Goal: Information Seeking & Learning: Learn about a topic

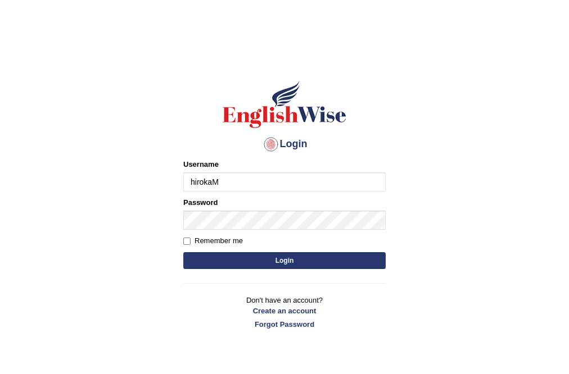
type input "hirokaM"
click at [314, 260] on button "Login" at bounding box center [284, 260] width 202 height 17
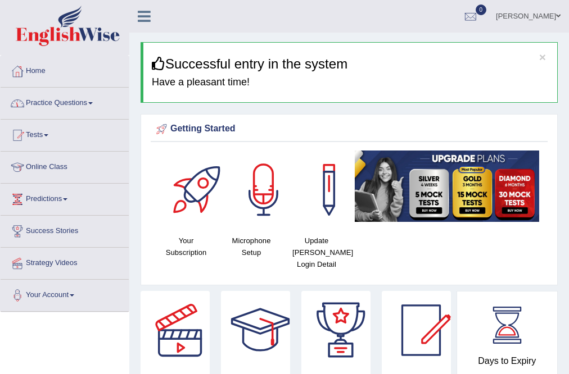
click at [69, 103] on link "Practice Questions" at bounding box center [65, 102] width 128 height 28
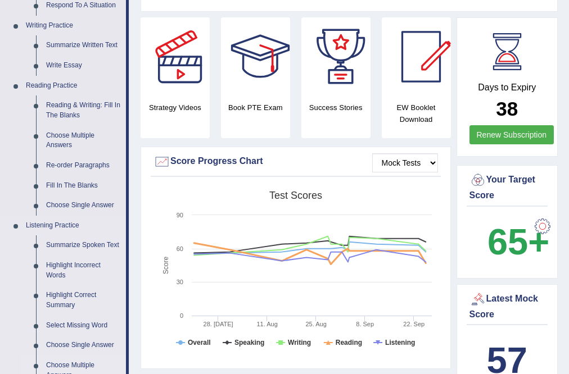
scroll to position [270, 0]
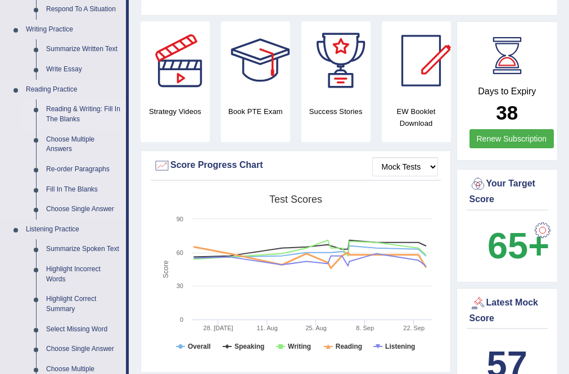
click at [69, 107] on link "Reading & Writing: Fill In The Blanks" at bounding box center [83, 115] width 85 height 30
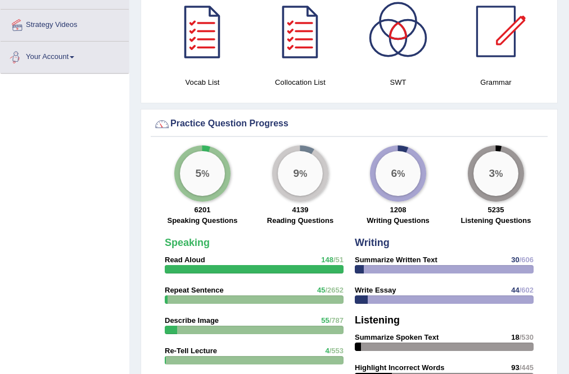
scroll to position [726, 0]
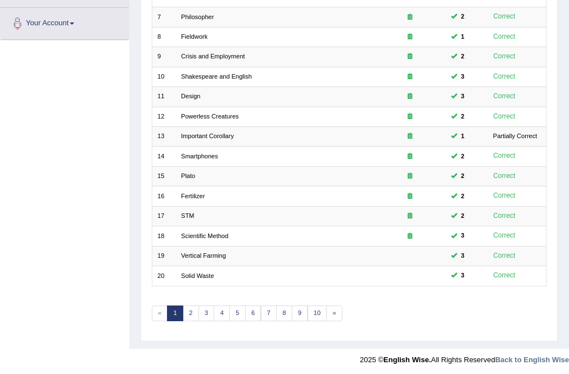
scroll to position [272, 0]
click at [190, 312] on link "2" at bounding box center [191, 314] width 16 height 16
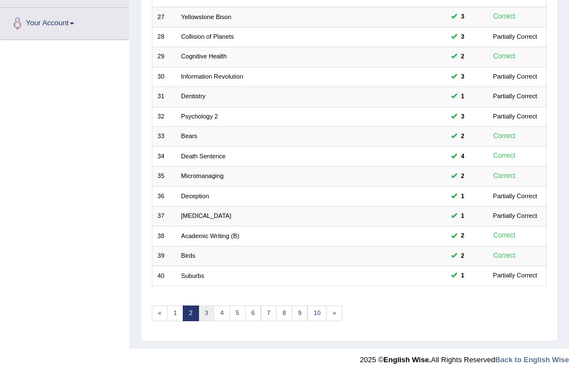
click at [200, 313] on link "3" at bounding box center [206, 314] width 16 height 16
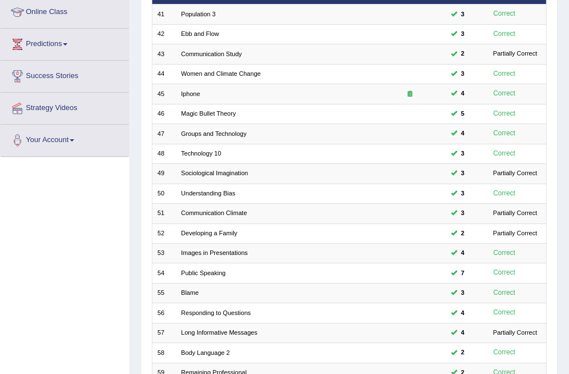
scroll to position [270, 0]
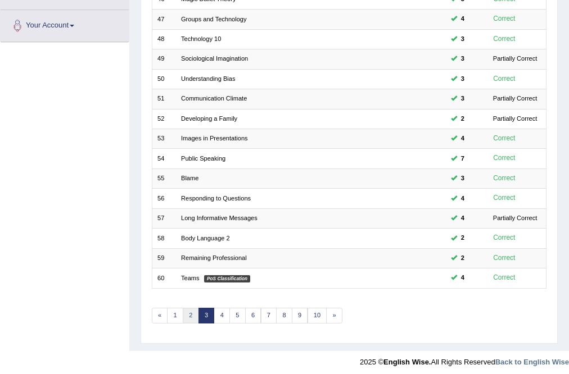
click at [188, 313] on link "2" at bounding box center [191, 316] width 16 height 16
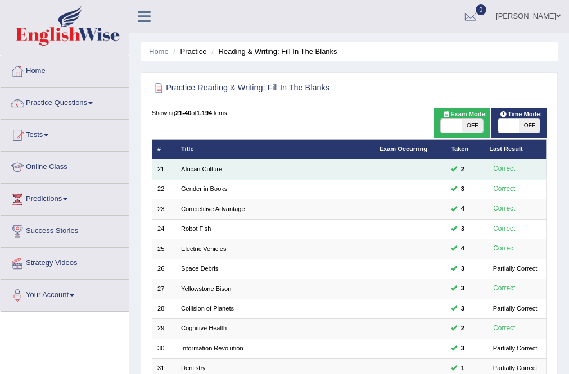
click at [199, 169] on link "African Culture" at bounding box center [201, 169] width 41 height 7
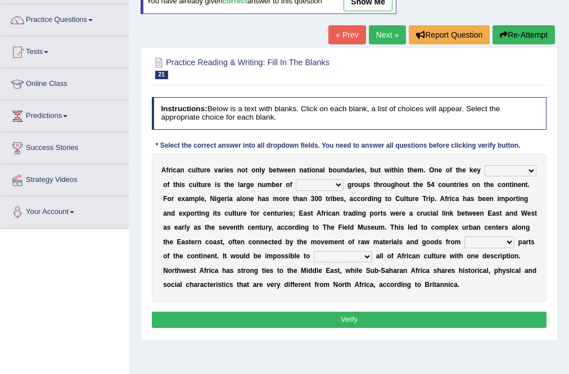
scroll to position [90, 0]
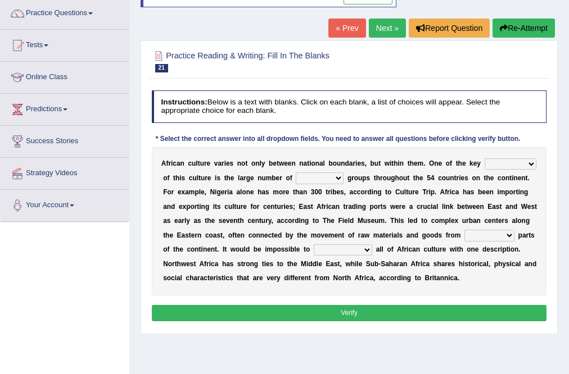
click at [506, 164] on select "conjectures features issues doubts" at bounding box center [511, 164] width 52 height 11
select select "features"
click at [485, 159] on select "conjectures features issues doubts" at bounding box center [511, 164] width 52 height 11
click at [335, 175] on select "ethic ethnic eugenic epic" at bounding box center [320, 178] width 48 height 11
select select "ethnic"
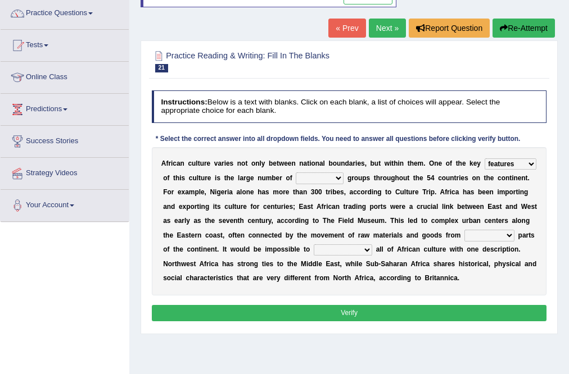
click at [296, 173] on select "ethic ethnic eugenic epic" at bounding box center [320, 178] width 48 height 11
click at [483, 236] on select "forelocked interlocked unlocked landlocked" at bounding box center [489, 235] width 50 height 11
select select "landlocked"
click at [464, 230] on select "forelocked interlocked unlocked landlocked" at bounding box center [489, 235] width 50 height 11
click at [326, 245] on select "characterize conceptualize symbolize synthesize" at bounding box center [343, 250] width 58 height 11
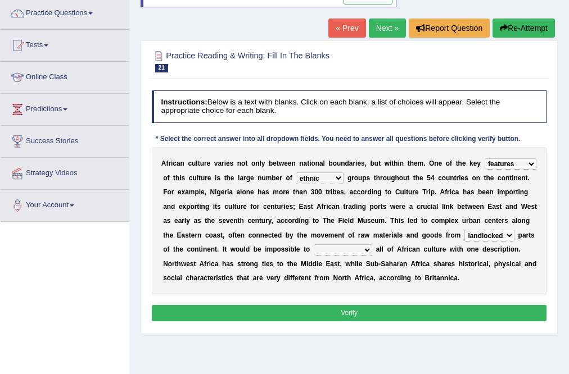
select select "conceptualize"
click at [314, 245] on select "characterize conceptualize symbolize synthesize" at bounding box center [343, 250] width 58 height 11
click at [328, 312] on button "Verify" at bounding box center [349, 313] width 395 height 16
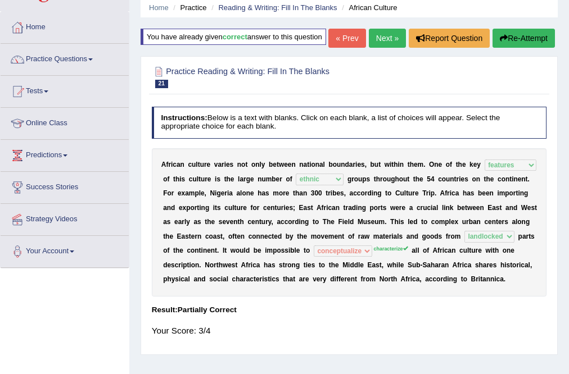
scroll to position [0, 0]
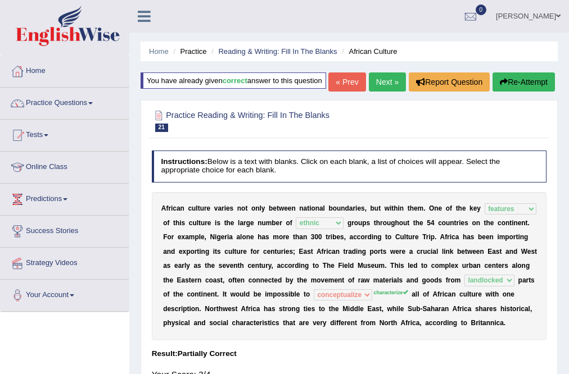
click at [522, 92] on button "Re-Attempt" at bounding box center [524, 82] width 62 height 19
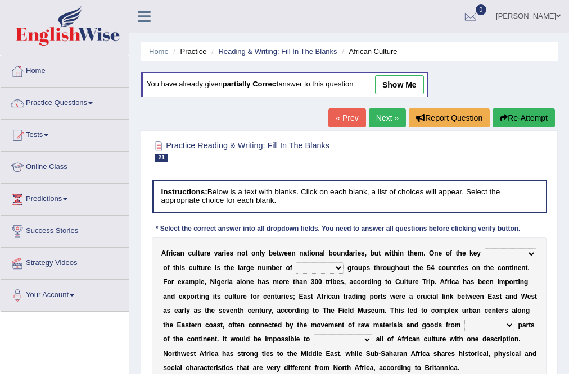
click at [490, 252] on select "conjectures features issues doubts" at bounding box center [511, 254] width 52 height 11
select select "features"
click at [485, 249] on select "conjectures features issues doubts" at bounding box center [511, 254] width 52 height 11
click at [324, 268] on select "ethic ethnic eugenic epic" at bounding box center [320, 268] width 48 height 11
select select "ethnic"
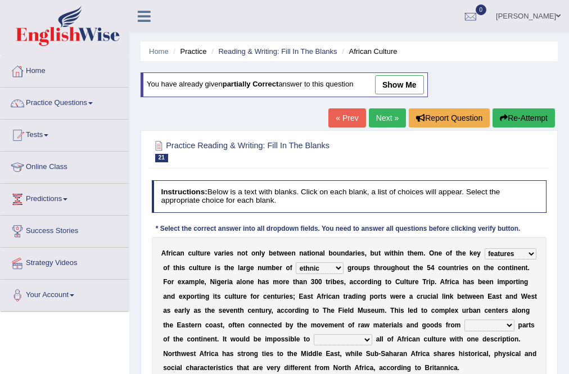
click at [296, 263] on select "ethic ethnic eugenic epic" at bounding box center [320, 268] width 48 height 11
click at [478, 322] on select "forelocked interlocked unlocked landlocked" at bounding box center [489, 325] width 50 height 11
click at [464, 320] on select "forelocked interlocked unlocked landlocked" at bounding box center [489, 325] width 50 height 11
click at [484, 322] on select "forelocked interlocked unlocked landlocked" at bounding box center [489, 325] width 50 height 11
select select "landlocked"
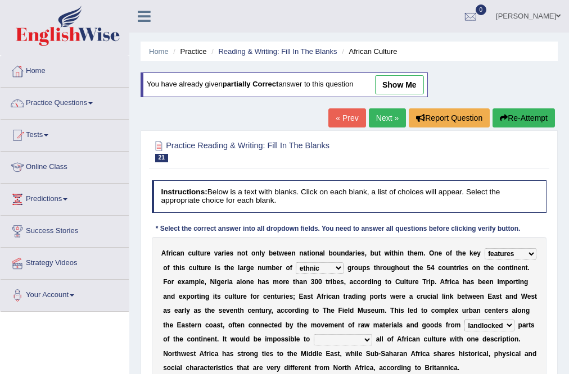
click at [464, 320] on select "forelocked interlocked unlocked landlocked" at bounding box center [489, 325] width 50 height 11
click at [362, 340] on select "characterize conceptualize symbolize synthesize" at bounding box center [343, 340] width 58 height 11
select select "characterize"
click at [314, 335] on select "characterize conceptualize symbolize synthesize" at bounding box center [343, 340] width 58 height 11
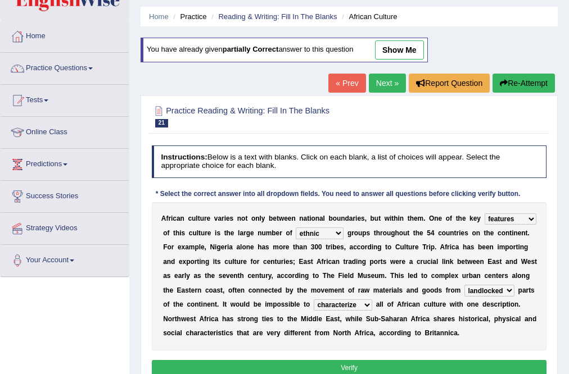
scroll to position [90, 0]
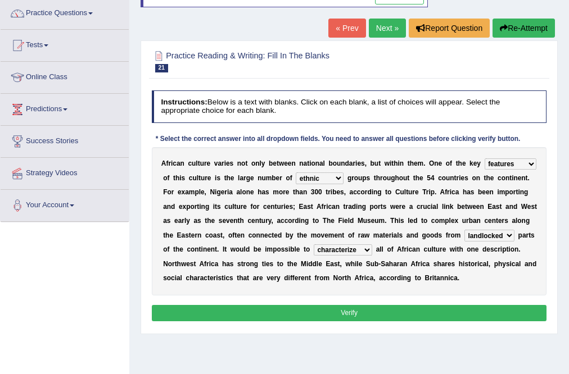
click at [329, 317] on button "Verify" at bounding box center [349, 313] width 395 height 16
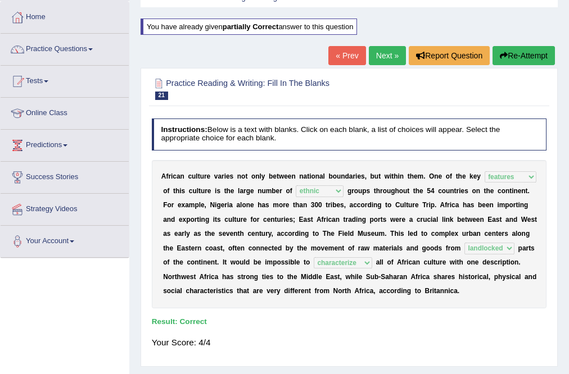
scroll to position [0, 0]
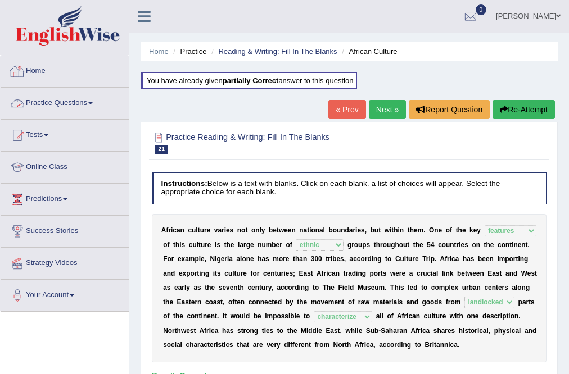
click at [49, 105] on link "Practice Questions" at bounding box center [65, 102] width 128 height 28
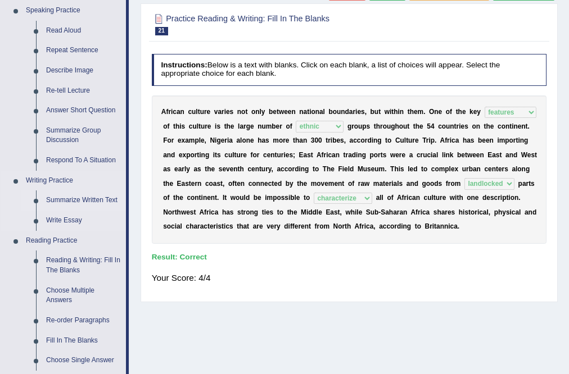
scroll to position [135, 0]
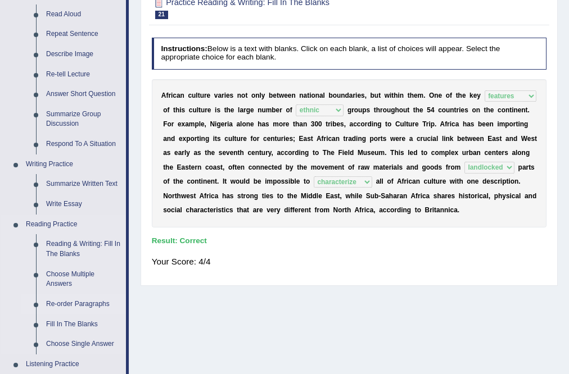
click at [77, 302] on link "Re-order Paragraphs" at bounding box center [83, 305] width 85 height 20
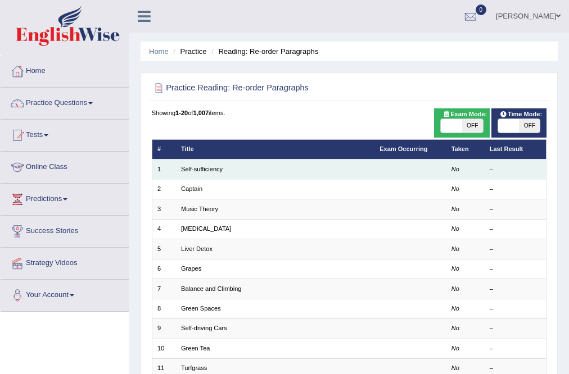
click at [191, 175] on td "Self-sufficiency" at bounding box center [275, 170] width 198 height 20
click at [210, 169] on link "Self-sufficiency" at bounding box center [202, 169] width 42 height 7
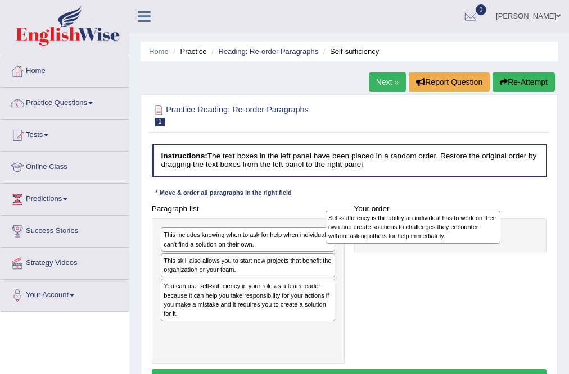
drag, startPoint x: 258, startPoint y: 346, endPoint x: 490, endPoint y: 238, distance: 255.6
click at [490, 238] on div "Self-sufficiency is the ability an individual has to work on their own and crea…" at bounding box center [413, 227] width 175 height 33
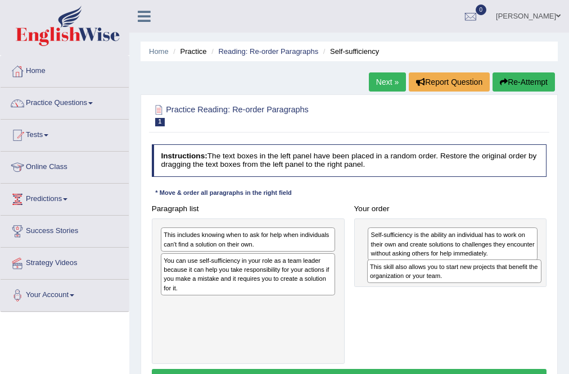
drag, startPoint x: 207, startPoint y: 270, endPoint x: 452, endPoint y: 287, distance: 245.7
click at [452, 287] on div "Paragraph list This includes knowing when to ask for help when individuals can'…" at bounding box center [349, 283] width 405 height 164
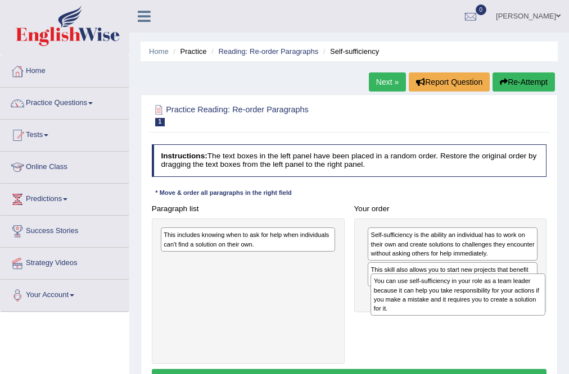
drag, startPoint x: 239, startPoint y: 283, endPoint x: 489, endPoint y: 317, distance: 251.9
click at [489, 317] on div "Paragraph list This includes knowing when to ask for help when individuals can'…" at bounding box center [349, 283] width 405 height 164
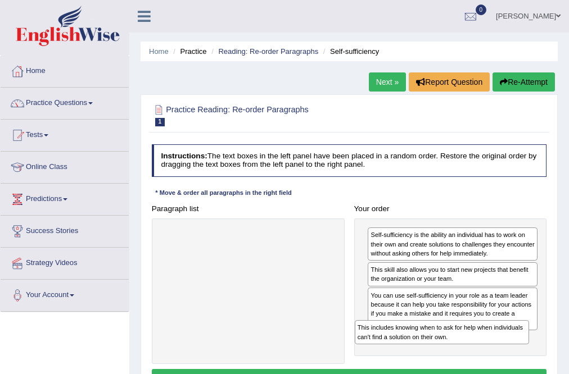
drag, startPoint x: 210, startPoint y: 240, endPoint x: 440, endPoint y: 354, distance: 257.2
click at [440, 354] on div "Paragraph list This includes knowing when to ask for help when individuals can'…" at bounding box center [349, 283] width 405 height 164
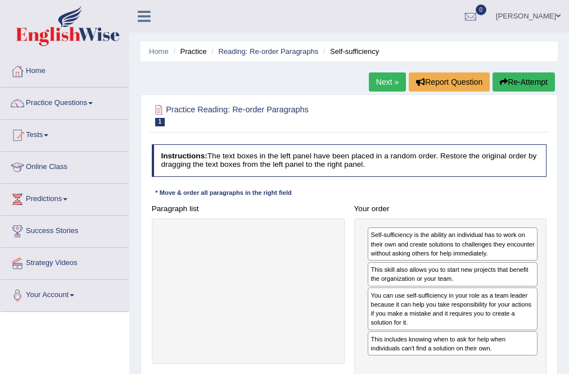
scroll to position [90, 0]
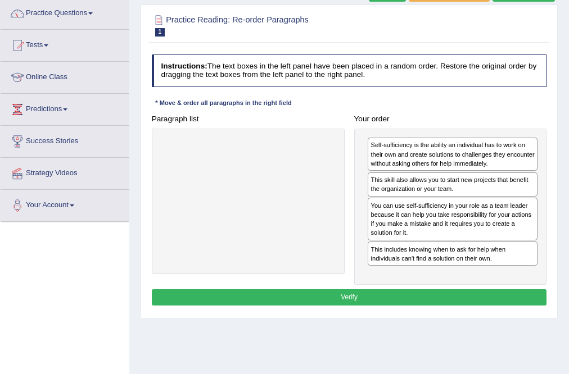
click at [345, 299] on button "Verify" at bounding box center [349, 298] width 395 height 16
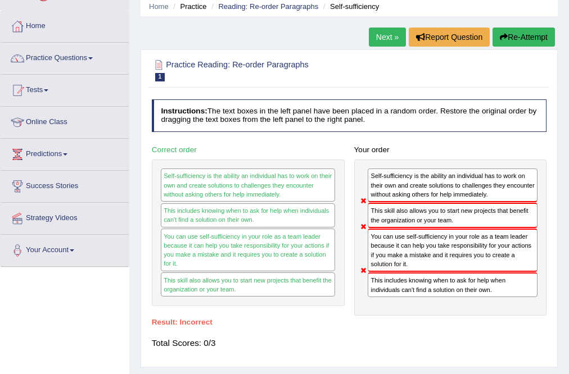
scroll to position [0, 0]
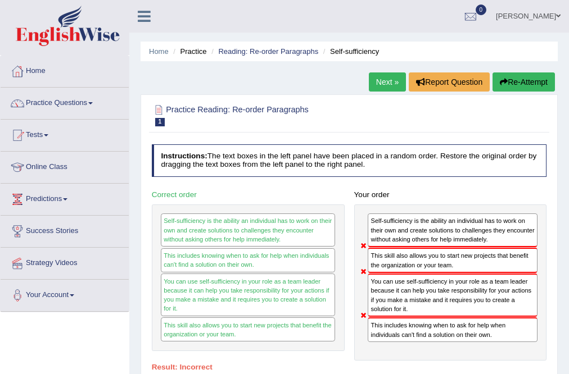
click at [522, 76] on button "Re-Attempt" at bounding box center [524, 82] width 62 height 19
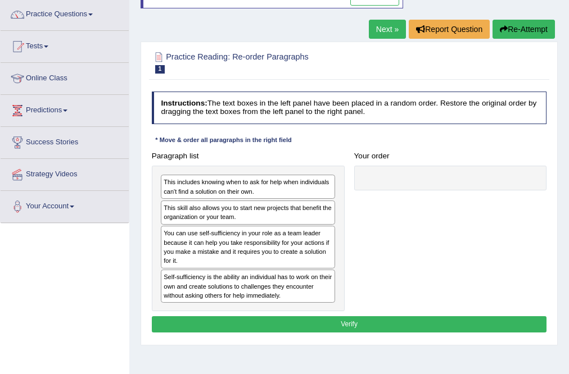
scroll to position [90, 0]
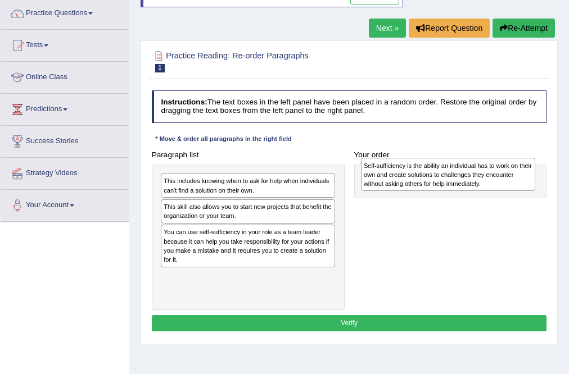
drag, startPoint x: 232, startPoint y: 292, endPoint x: 469, endPoint y: 184, distance: 261.2
click at [469, 184] on div "Self-sufficiency is the ability an individual has to work on their own and crea…" at bounding box center [448, 174] width 175 height 33
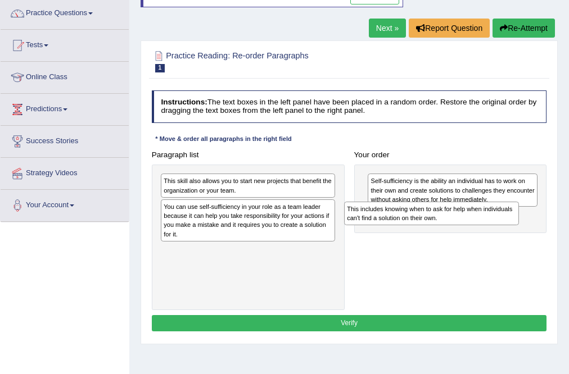
drag, startPoint x: 237, startPoint y: 184, endPoint x: 455, endPoint y: 222, distance: 221.4
click at [455, 222] on div "This includes knowing when to ask for help when individuals can't find a soluti…" at bounding box center [431, 214] width 175 height 24
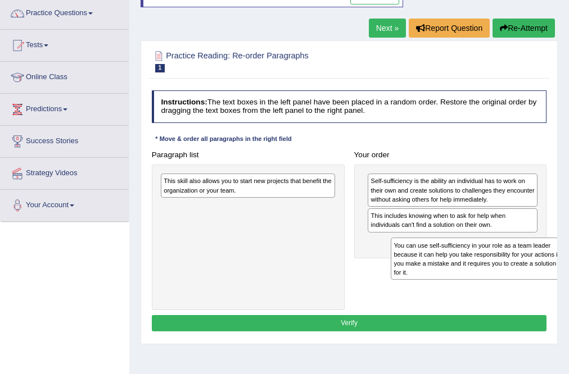
drag, startPoint x: 186, startPoint y: 213, endPoint x: 398, endPoint y: 241, distance: 214.3
click at [398, 241] on div "You can use self-sufficiency in your role as a team leader because it can help …" at bounding box center [478, 259] width 175 height 42
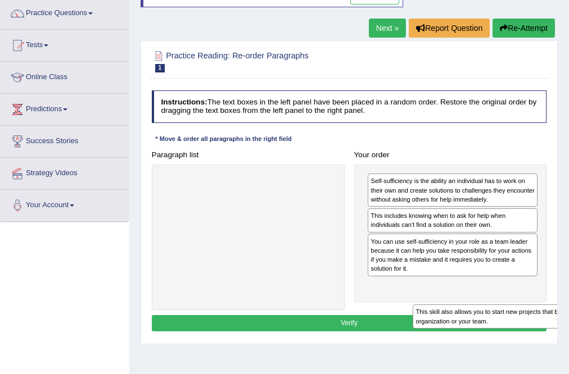
drag, startPoint x: 217, startPoint y: 185, endPoint x: 480, endPoint y: 319, distance: 295.4
click at [484, 322] on div "Instructions: The text boxes in the left panel have been placed in a random ord…" at bounding box center [349, 213] width 400 height 254
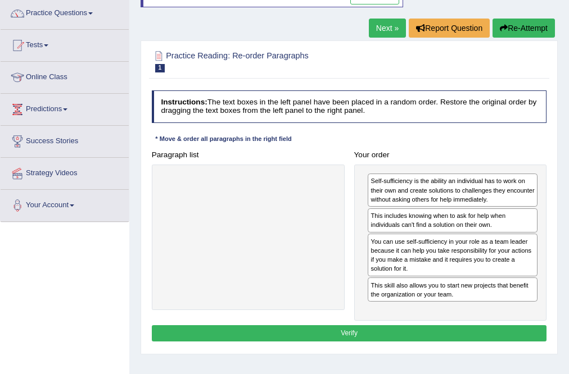
click at [365, 333] on button "Verify" at bounding box center [349, 334] width 395 height 16
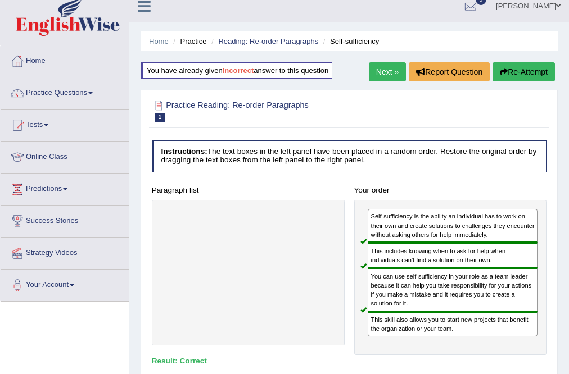
scroll to position [0, 0]
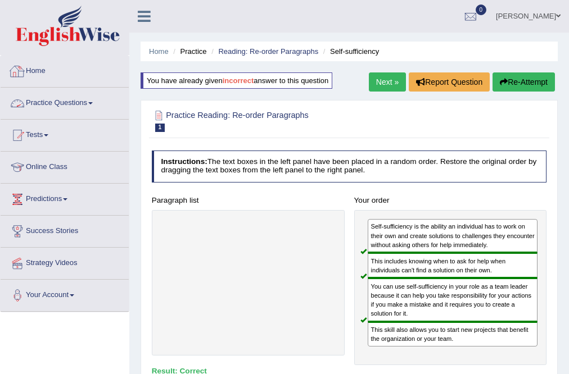
click at [39, 77] on link "Home" at bounding box center [65, 70] width 128 height 28
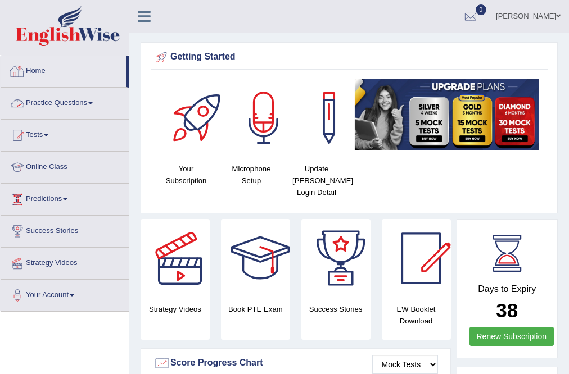
click at [36, 67] on link "Home" at bounding box center [63, 70] width 125 height 28
click at [62, 164] on link "Online Class" at bounding box center [65, 166] width 128 height 28
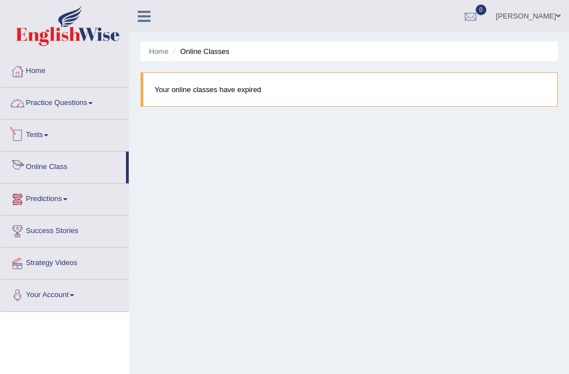
click at [65, 105] on link "Practice Questions" at bounding box center [65, 102] width 128 height 28
click at [56, 105] on link "Practice Questions" at bounding box center [65, 102] width 128 height 28
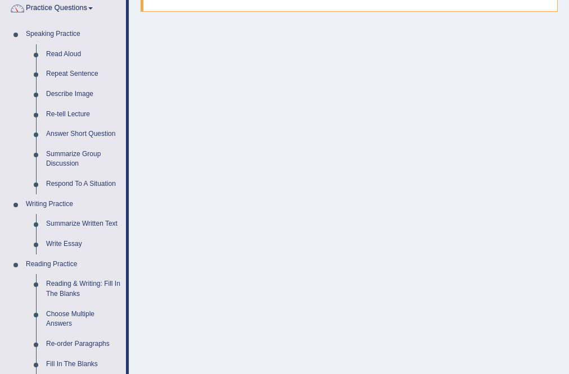
scroll to position [90, 0]
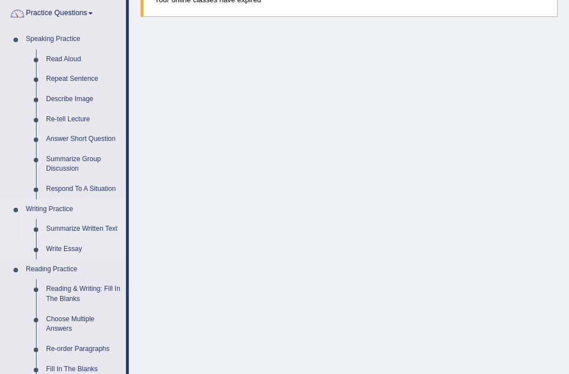
click at [82, 230] on link "Summarize Written Text" at bounding box center [83, 229] width 85 height 20
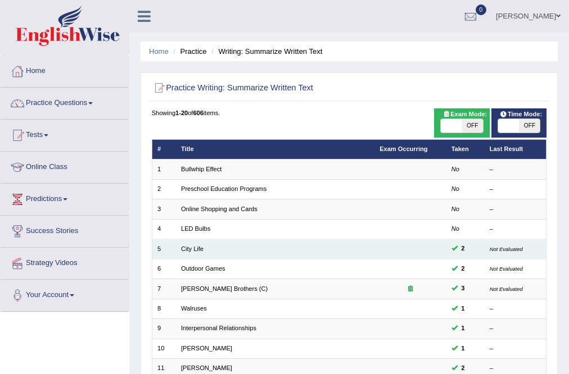
click at [194, 245] on td "City Life" at bounding box center [275, 250] width 198 height 20
click at [192, 249] on link "City Life" at bounding box center [192, 249] width 22 height 7
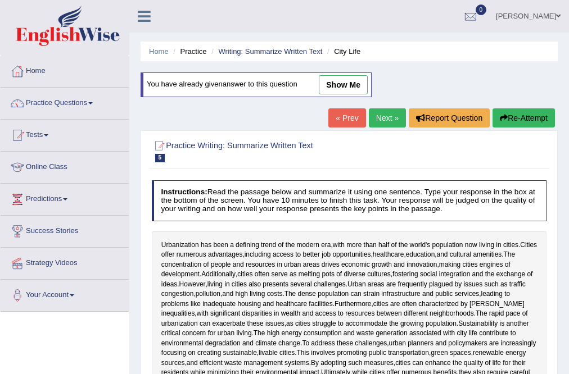
click at [332, 85] on link "show me" at bounding box center [343, 84] width 49 height 19
type textarea "The passage outlines urbanization explaining that in the trending of the modern…"
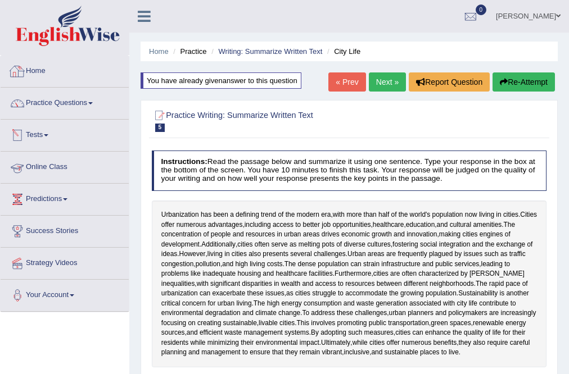
click at [36, 71] on link "Home" at bounding box center [65, 70] width 128 height 28
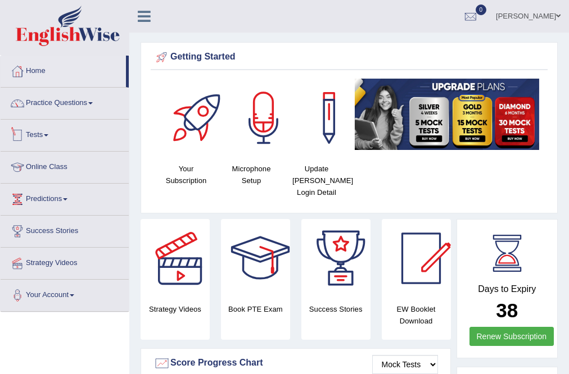
click at [43, 135] on link "Tests" at bounding box center [65, 134] width 128 height 28
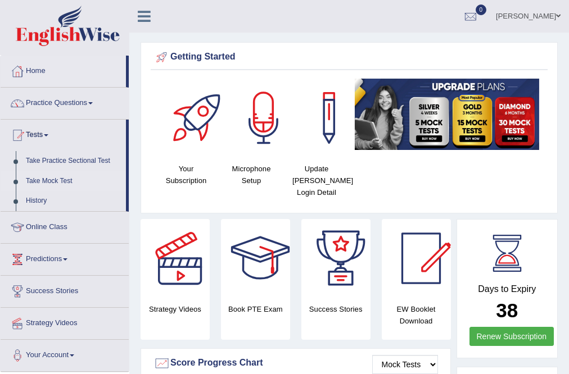
click at [66, 182] on link "Take Mock Test" at bounding box center [73, 181] width 105 height 20
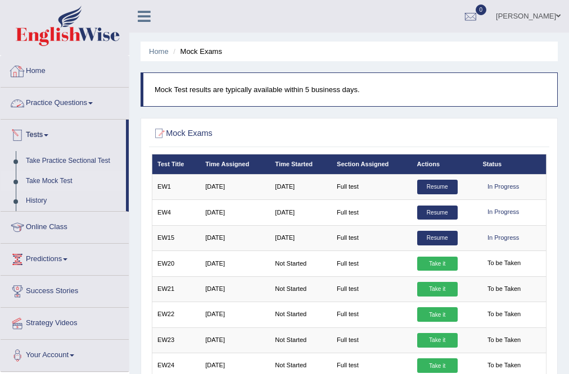
click at [39, 67] on link "Home" at bounding box center [65, 70] width 128 height 28
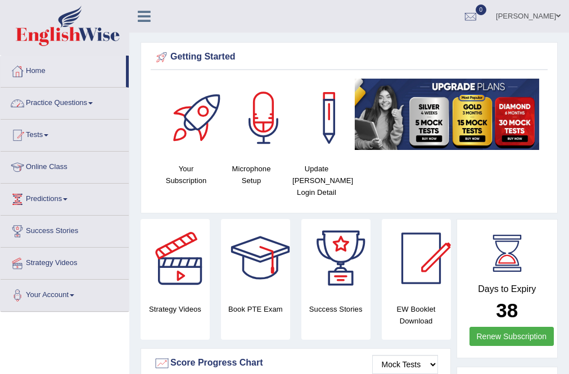
click at [72, 102] on link "Practice Questions" at bounding box center [65, 102] width 128 height 28
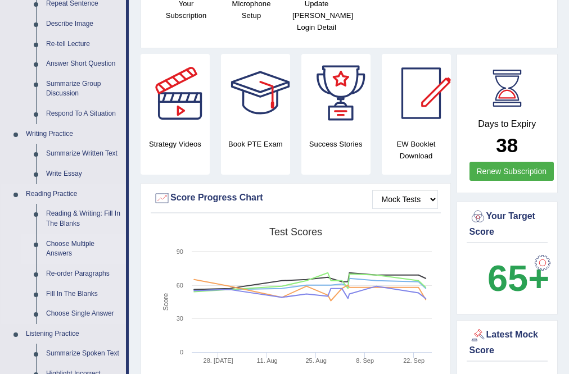
scroll to position [225, 0]
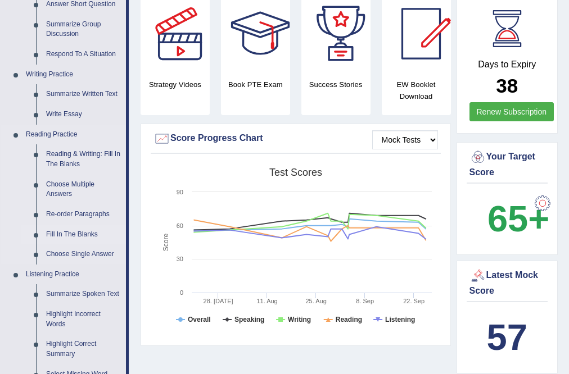
click at [74, 233] on link "Fill In The Blanks" at bounding box center [83, 235] width 85 height 20
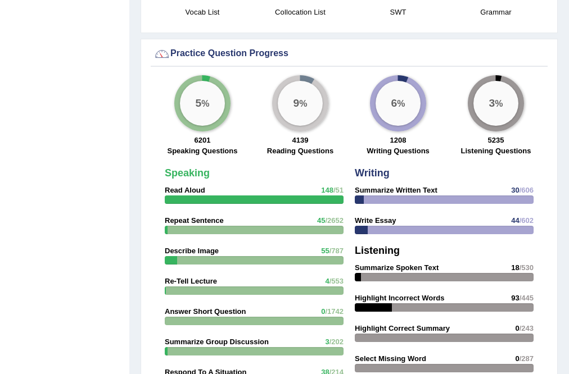
scroll to position [778, 0]
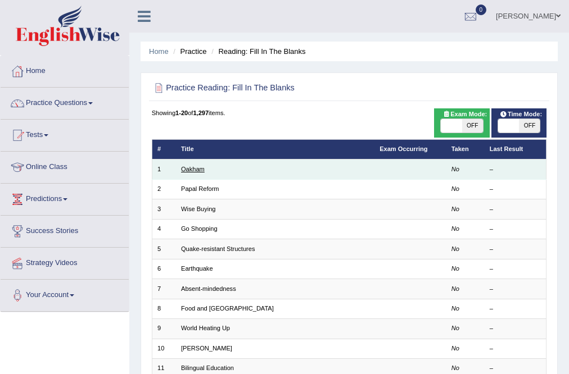
click at [187, 169] on link "Oakham" at bounding box center [193, 169] width 24 height 7
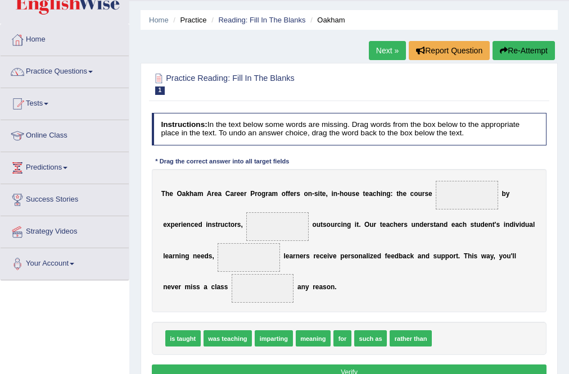
scroll to position [45, 0]
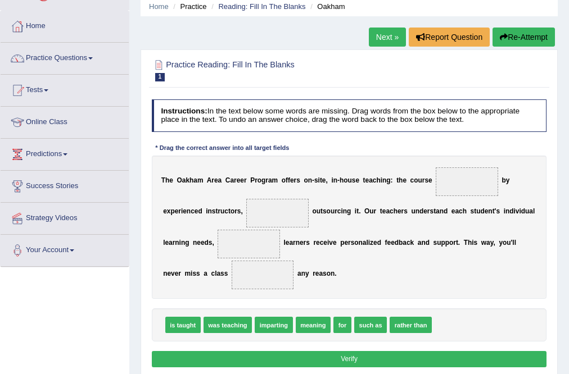
click at [184, 324] on span "is taught" at bounding box center [182, 325] width 35 height 16
drag, startPoint x: 270, startPoint y: 327, endPoint x: 270, endPoint y: 193, distance: 133.2
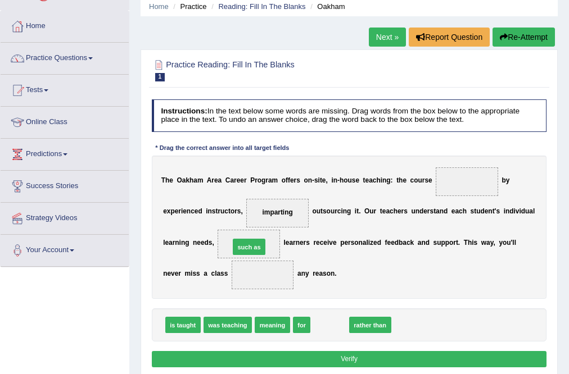
drag, startPoint x: 330, startPoint y: 324, endPoint x: 235, endPoint y: 232, distance: 132.4
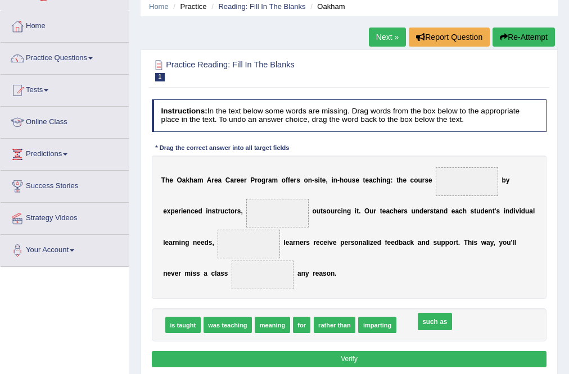
drag, startPoint x: 251, startPoint y: 242, endPoint x: 470, endPoint y: 334, distance: 237.3
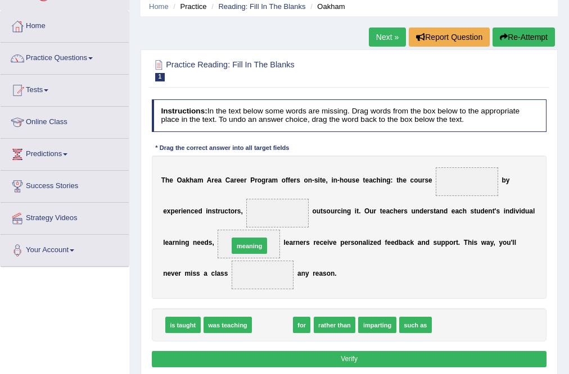
drag, startPoint x: 279, startPoint y: 328, endPoint x: 252, endPoint y: 235, distance: 97.2
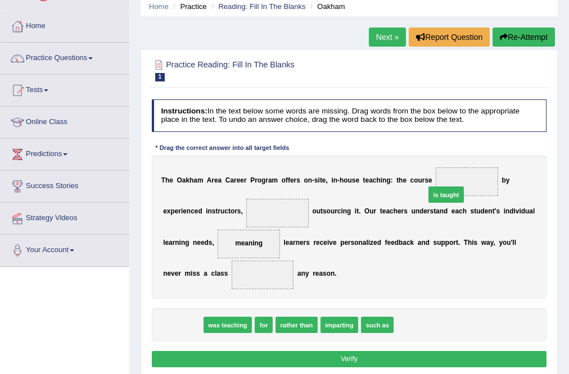
drag, startPoint x: 183, startPoint y: 325, endPoint x: 493, endPoint y: 171, distance: 345.7
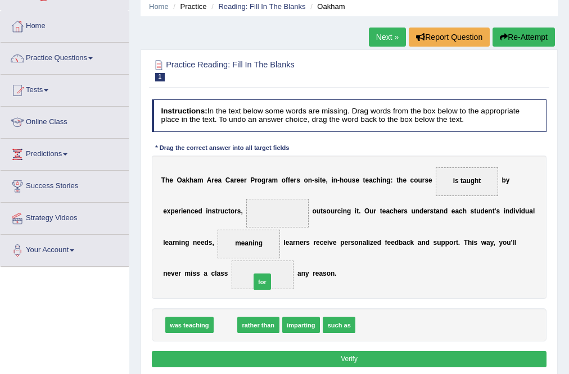
drag, startPoint x: 227, startPoint y: 325, endPoint x: 272, endPoint y: 268, distance: 73.2
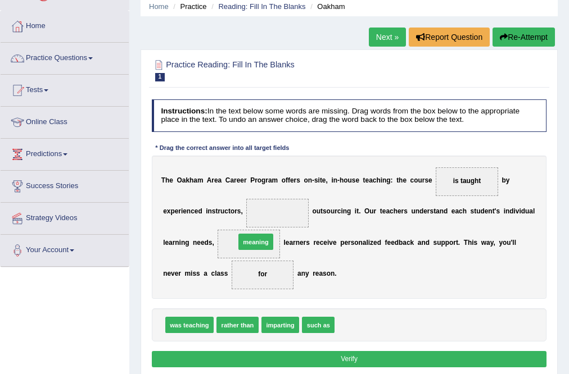
drag, startPoint x: 362, startPoint y: 327, endPoint x: 242, endPoint y: 229, distance: 154.7
drag, startPoint x: 322, startPoint y: 327, endPoint x: 359, endPoint y: 322, distance: 37.4
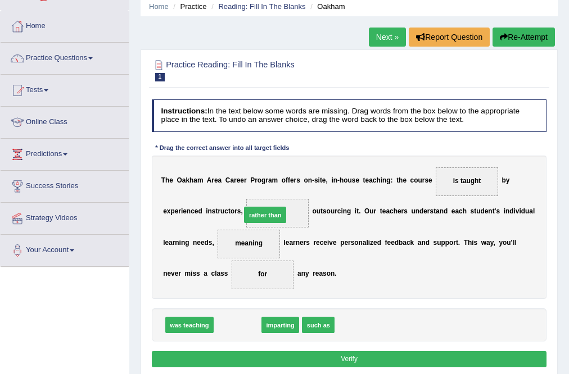
drag, startPoint x: 243, startPoint y: 323, endPoint x: 278, endPoint y: 195, distance: 133.4
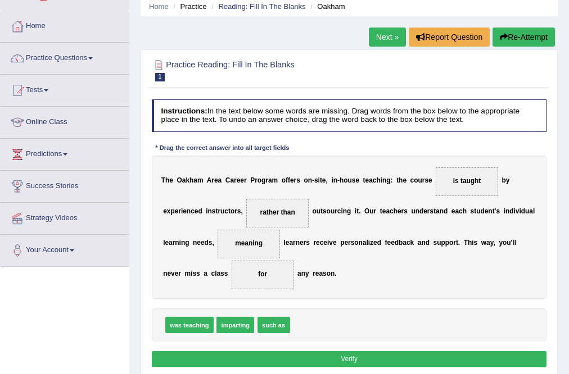
click at [362, 354] on button "Verify" at bounding box center [349, 359] width 395 height 16
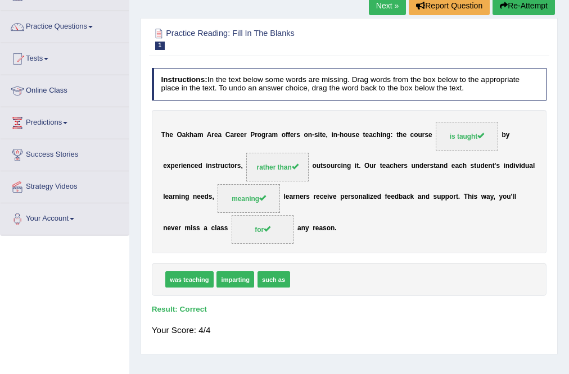
scroll to position [0, 0]
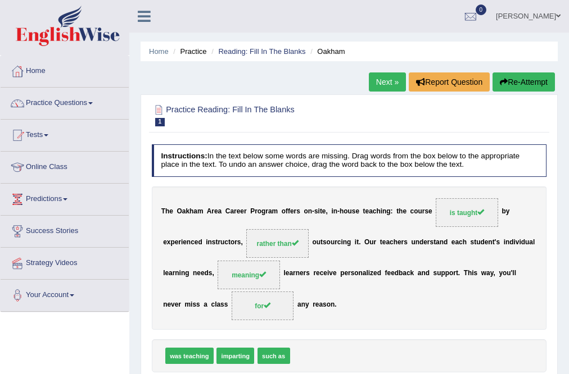
click at [371, 83] on link "Next »" at bounding box center [387, 82] width 37 height 19
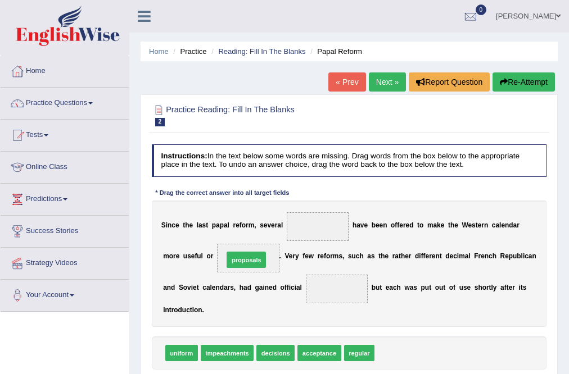
drag, startPoint x: 397, startPoint y: 358, endPoint x: 220, endPoint y: 247, distance: 208.6
drag, startPoint x: 248, startPoint y: 260, endPoint x: 317, endPoint y: 227, distance: 76.2
drag, startPoint x: 326, startPoint y: 355, endPoint x: 240, endPoint y: 250, distance: 136.2
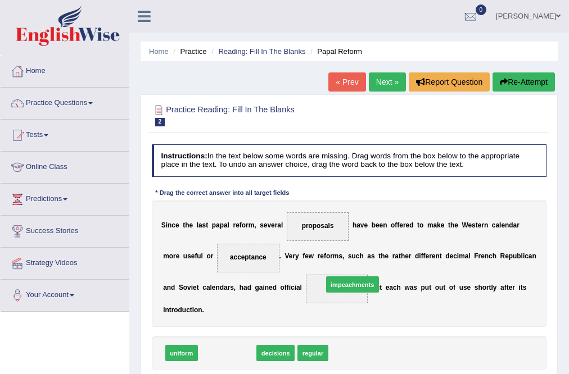
drag, startPoint x: 219, startPoint y: 350, endPoint x: 367, endPoint y: 269, distance: 168.1
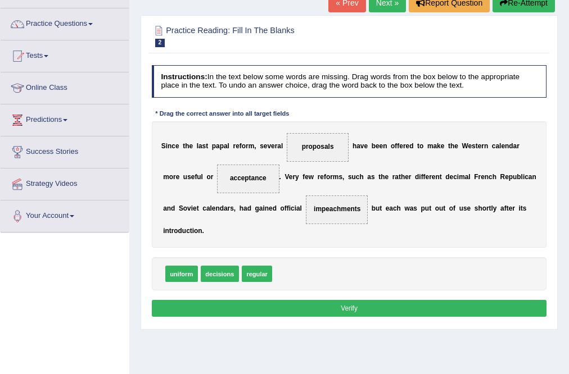
scroll to position [90, 0]
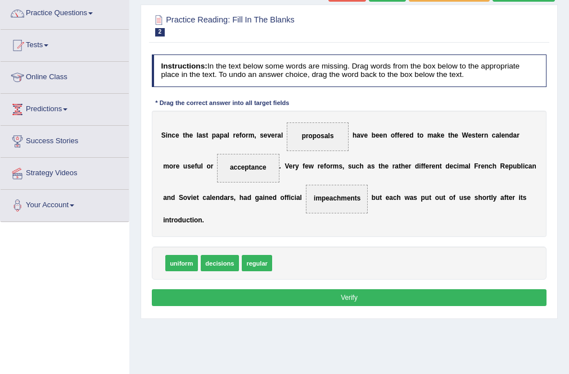
click at [314, 291] on button "Verify" at bounding box center [349, 298] width 395 height 16
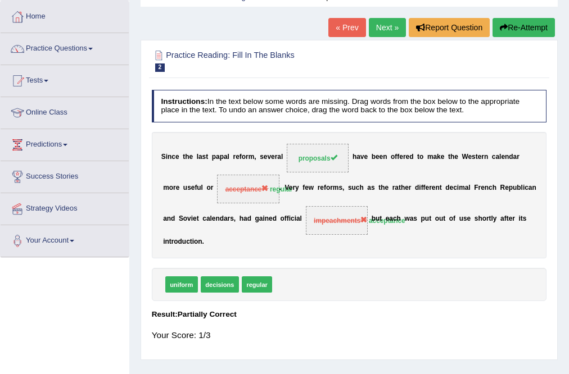
scroll to position [0, 0]
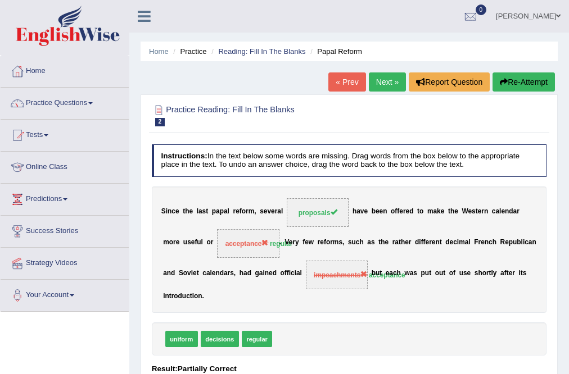
click at [528, 87] on button "Re-Attempt" at bounding box center [524, 82] width 62 height 19
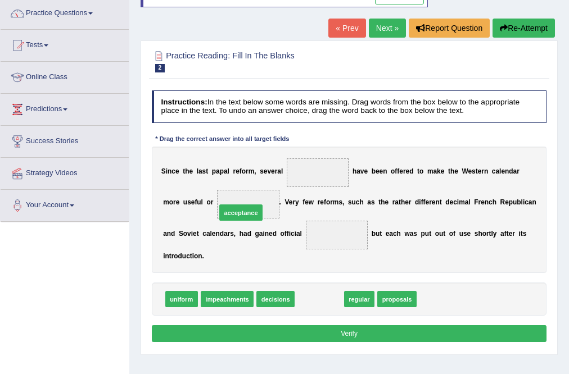
drag, startPoint x: 317, startPoint y: 298, endPoint x: 225, endPoint y: 196, distance: 137.7
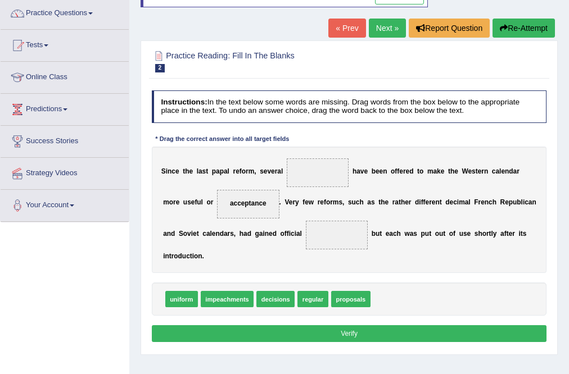
drag, startPoint x: 359, startPoint y: 303, endPoint x: 292, endPoint y: 188, distance: 133.0
drag, startPoint x: 242, startPoint y: 205, endPoint x: 315, endPoint y: 173, distance: 79.8
drag, startPoint x: 350, startPoint y: 303, endPoint x: 212, endPoint y: 197, distance: 174.0
click at [306, 301] on span "regular" at bounding box center [312, 299] width 30 height 16
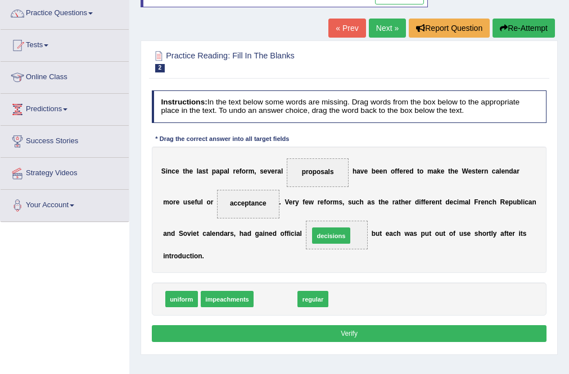
drag, startPoint x: 270, startPoint y: 301, endPoint x: 336, endPoint y: 227, distance: 98.8
click at [327, 333] on button "Verify" at bounding box center [349, 334] width 395 height 16
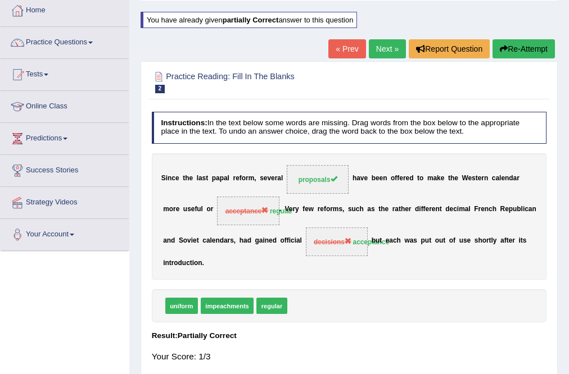
scroll to position [45, 0]
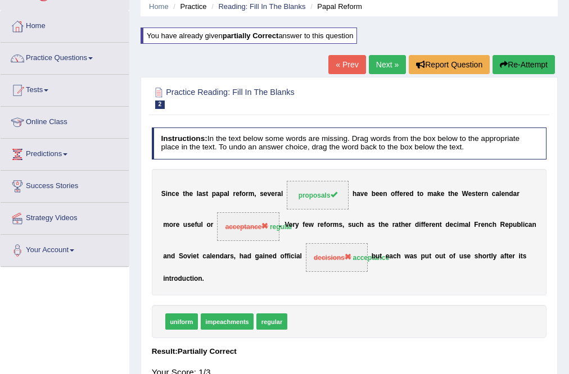
click at [537, 61] on button "Re-Attempt" at bounding box center [524, 64] width 62 height 19
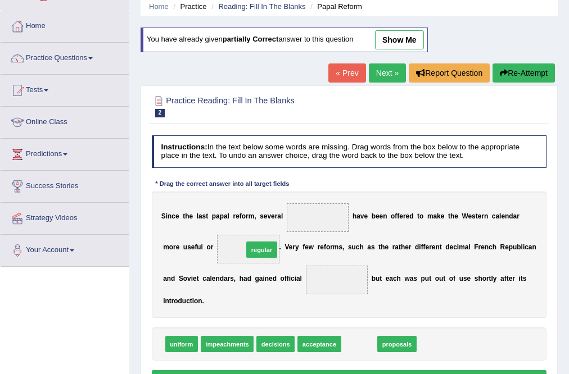
drag, startPoint x: 362, startPoint y: 343, endPoint x: 247, endPoint y: 232, distance: 159.8
drag, startPoint x: 367, startPoint y: 349, endPoint x: 299, endPoint y: 202, distance: 161.0
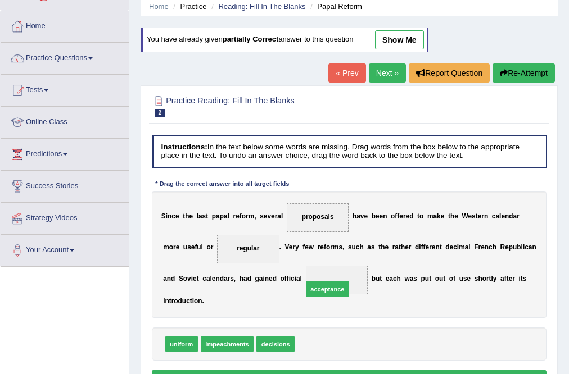
drag, startPoint x: 314, startPoint y: 347, endPoint x: 323, endPoint y: 282, distance: 65.9
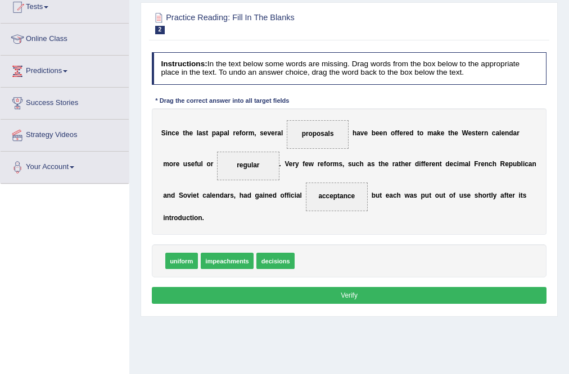
scroll to position [135, 0]
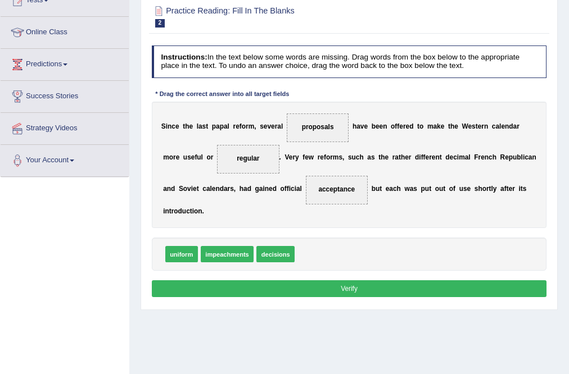
click at [336, 284] on button "Verify" at bounding box center [349, 289] width 395 height 16
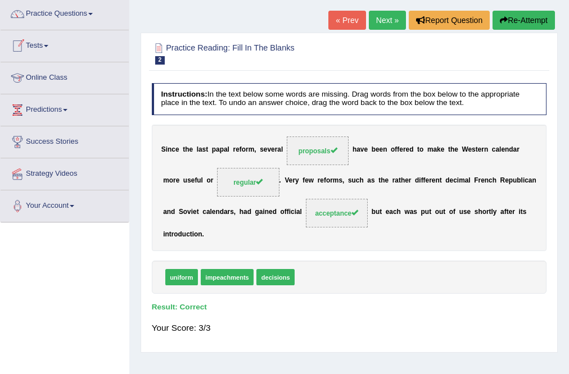
scroll to position [45, 0]
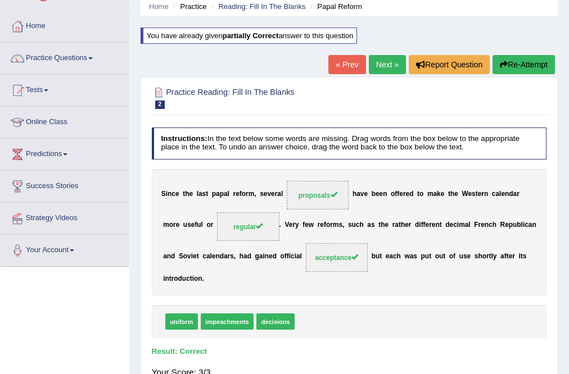
click at [524, 63] on button "Re-Attempt" at bounding box center [524, 64] width 62 height 19
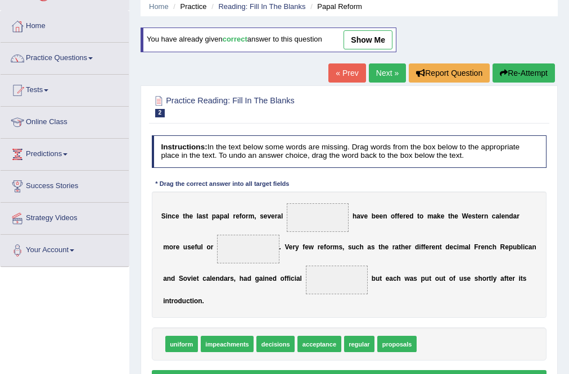
drag, startPoint x: 229, startPoint y: 211, endPoint x: 195, endPoint y: 214, distance: 33.8
click at [195, 214] on div "S i n c e t h e l a s t p a p a l r e f o r m , s e v e r a l h a v e b e e n o…" at bounding box center [349, 255] width 395 height 127
drag, startPoint x: 395, startPoint y: 344, endPoint x: 309, endPoint y: 195, distance: 172.0
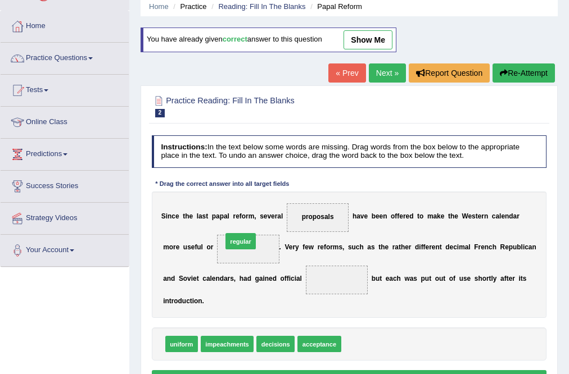
drag, startPoint x: 358, startPoint y: 344, endPoint x: 223, endPoint y: 229, distance: 177.1
drag, startPoint x: 275, startPoint y: 349, endPoint x: 338, endPoint y: 283, distance: 91.1
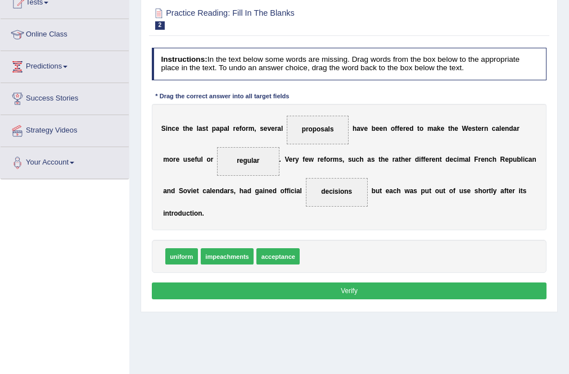
scroll to position [135, 0]
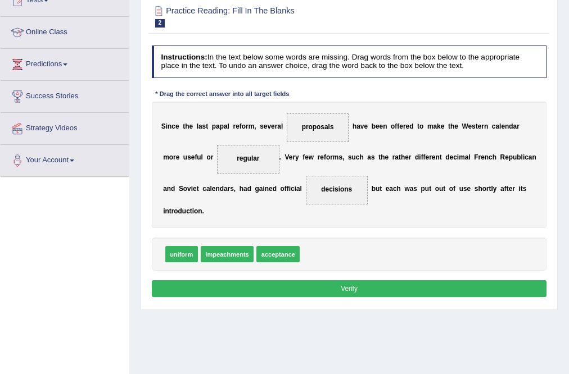
click at [331, 292] on button "Verify" at bounding box center [349, 289] width 395 height 16
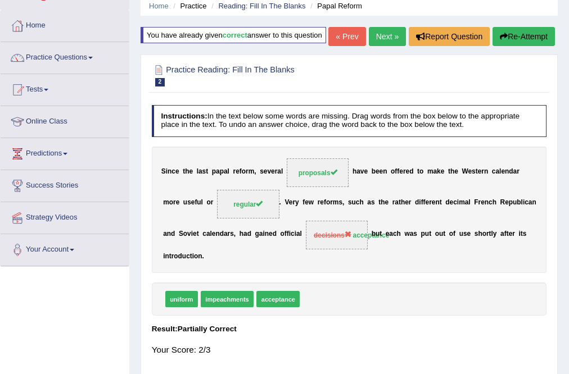
scroll to position [45, 0]
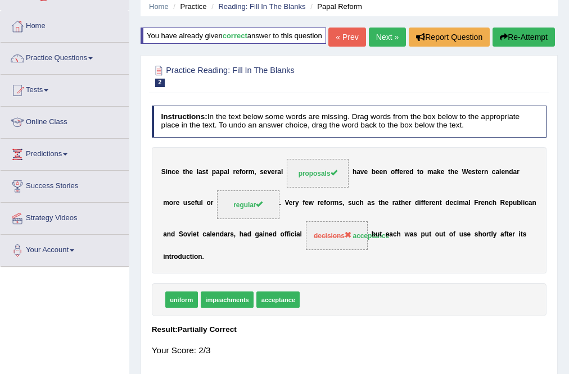
click at [539, 47] on button "Re-Attempt" at bounding box center [524, 37] width 62 height 19
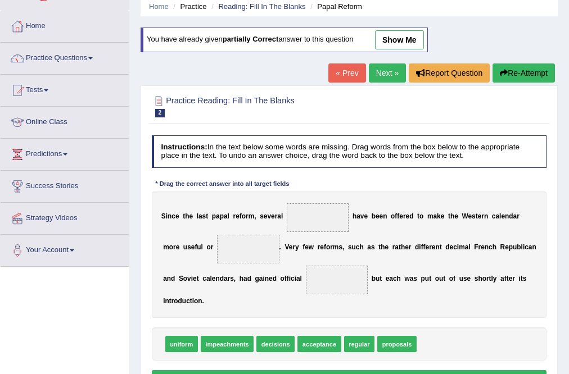
scroll to position [45, 0]
drag, startPoint x: 286, startPoint y: 345, endPoint x: 330, endPoint y: 205, distance: 147.2
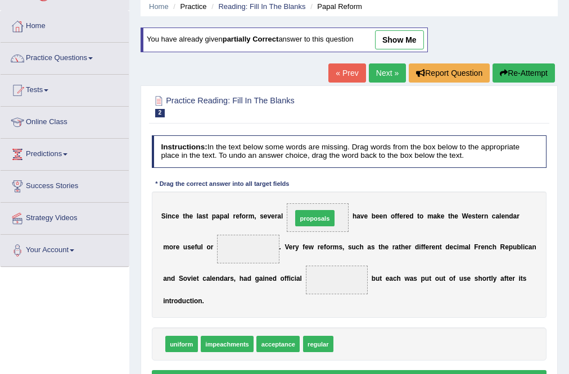
drag, startPoint x: 352, startPoint y: 344, endPoint x: 304, endPoint y: 196, distance: 156.1
drag, startPoint x: 353, startPoint y: 345, endPoint x: 332, endPoint y: 300, distance: 49.6
drag, startPoint x: 347, startPoint y: 345, endPoint x: 331, endPoint y: 278, distance: 68.9
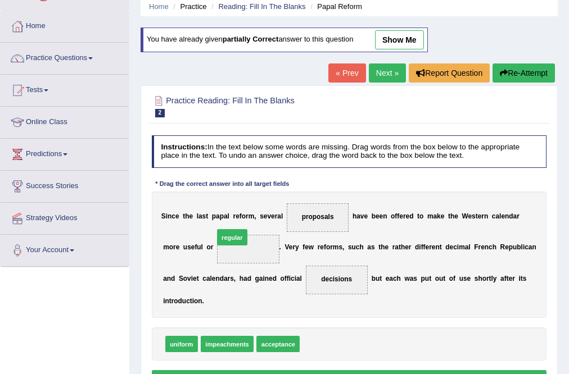
drag, startPoint x: 309, startPoint y: 342, endPoint x: 235, endPoint y: 229, distance: 134.9
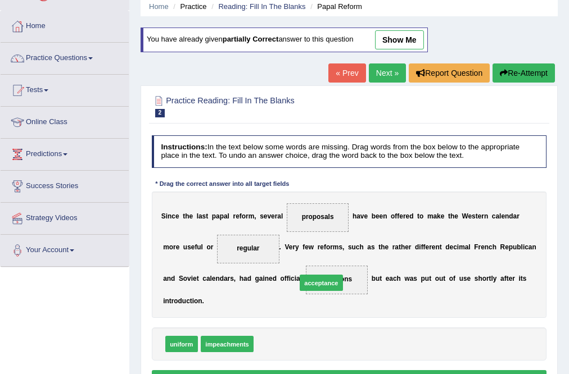
drag, startPoint x: 284, startPoint y: 342, endPoint x: 335, endPoint y: 270, distance: 88.0
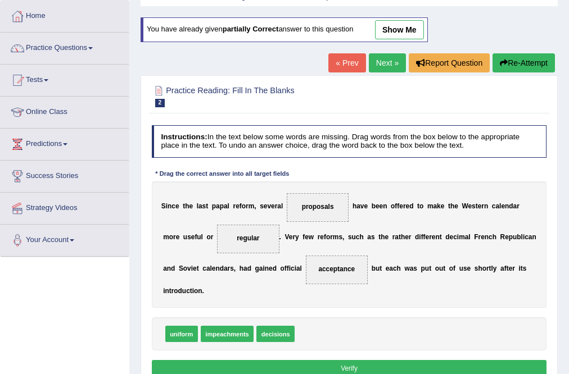
scroll to position [90, 0]
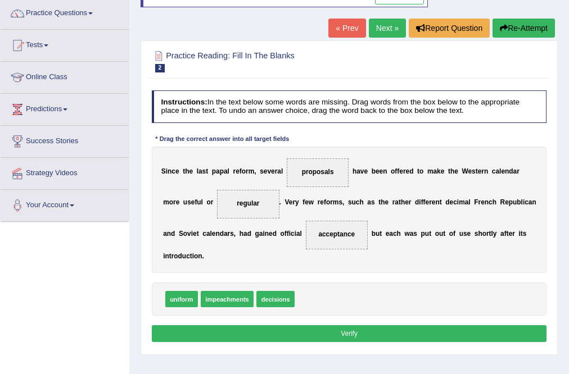
click at [384, 332] on button "Verify" at bounding box center [349, 334] width 395 height 16
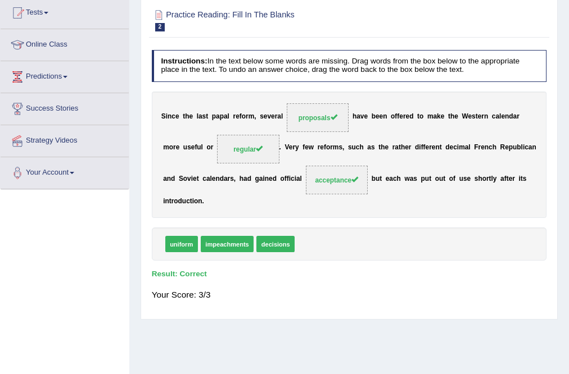
scroll to position [0, 0]
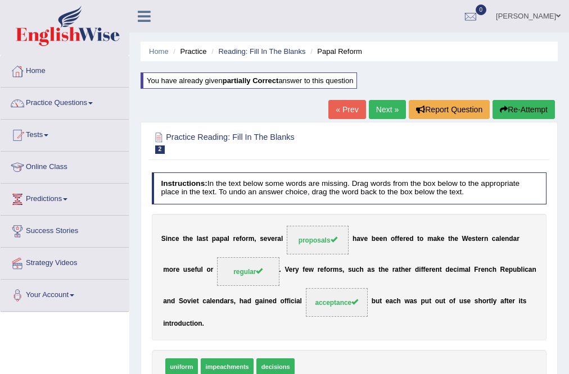
click at [377, 103] on link "Next »" at bounding box center [387, 109] width 37 height 19
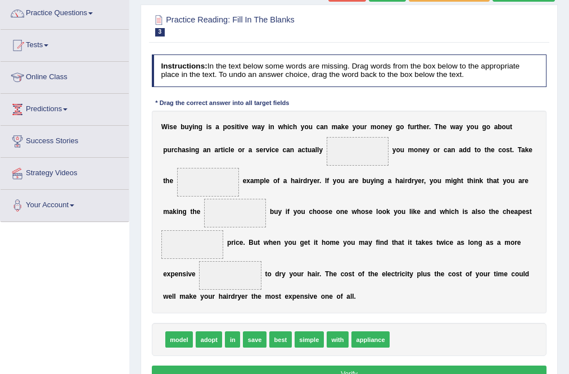
click at [341, 156] on span at bounding box center [358, 151] width 62 height 29
drag, startPoint x: 249, startPoint y: 343, endPoint x: 364, endPoint y: 122, distance: 249.5
click at [364, 122] on div "Instructions: In the text below some words are missing. Drag words from the box…" at bounding box center [349, 220] width 400 height 340
drag, startPoint x: 256, startPoint y: 342, endPoint x: 372, endPoint y: 150, distance: 224.5
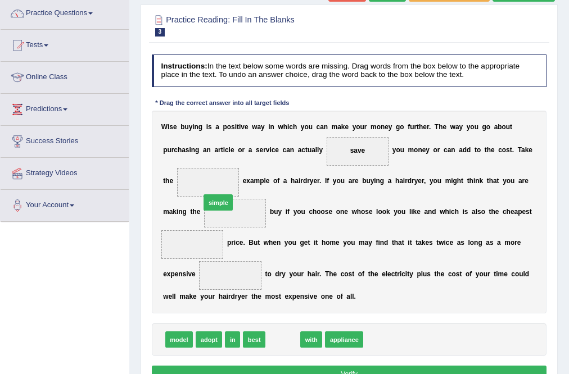
drag, startPoint x: 279, startPoint y: 338, endPoint x: 204, endPoint y: 177, distance: 178.3
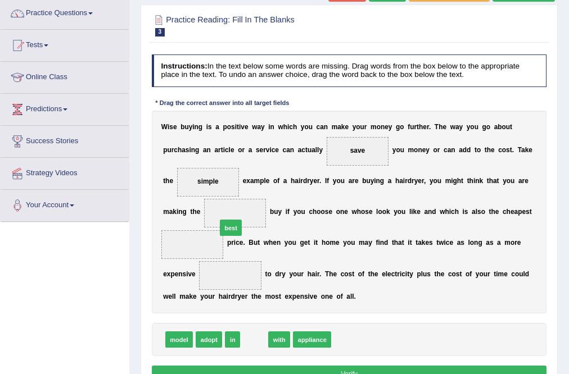
drag, startPoint x: 256, startPoint y: 338, endPoint x: 228, endPoint y: 206, distance: 135.0
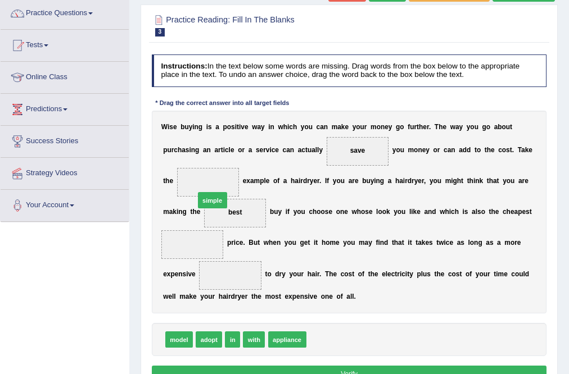
drag, startPoint x: 325, startPoint y: 340, endPoint x: 194, endPoint y: 175, distance: 210.0
drag, startPoint x: 227, startPoint y: 342, endPoint x: 187, endPoint y: 241, distance: 108.8
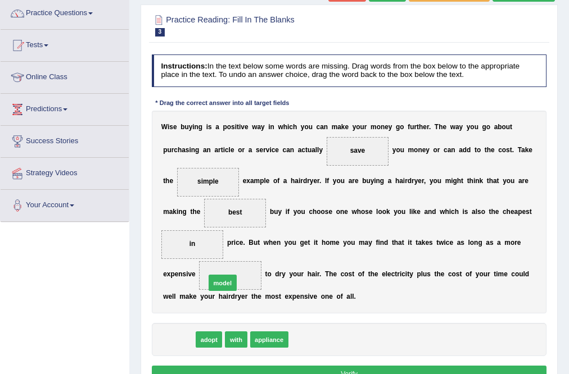
drag, startPoint x: 173, startPoint y: 344, endPoint x: 224, endPoint y: 277, distance: 84.2
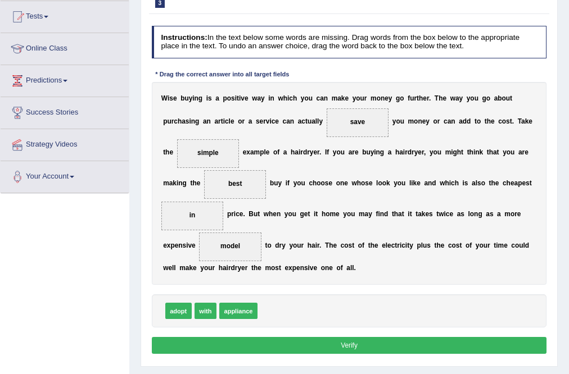
scroll to position [135, 0]
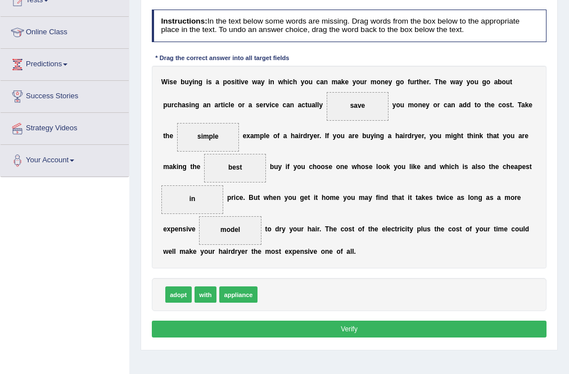
click at [348, 327] on button "Verify" at bounding box center [349, 329] width 395 height 16
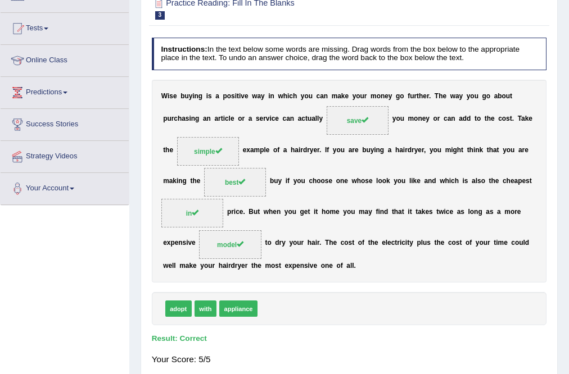
scroll to position [0, 0]
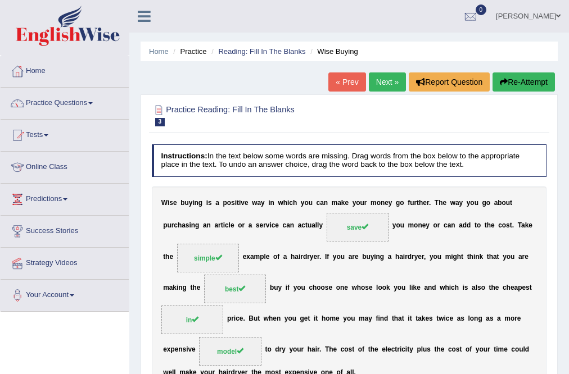
click at [385, 75] on link "Next »" at bounding box center [387, 82] width 37 height 19
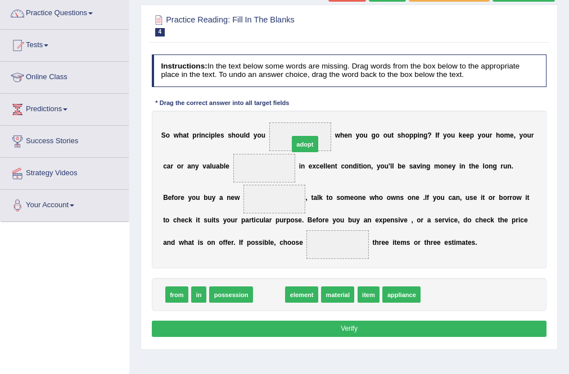
drag, startPoint x: 268, startPoint y: 297, endPoint x: 310, endPoint y: 120, distance: 182.0
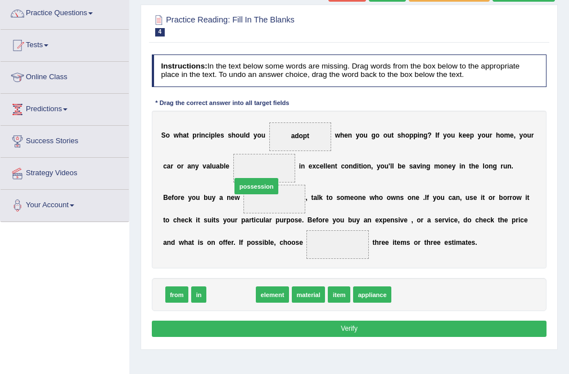
drag, startPoint x: 234, startPoint y: 293, endPoint x: 264, endPoint y: 166, distance: 130.5
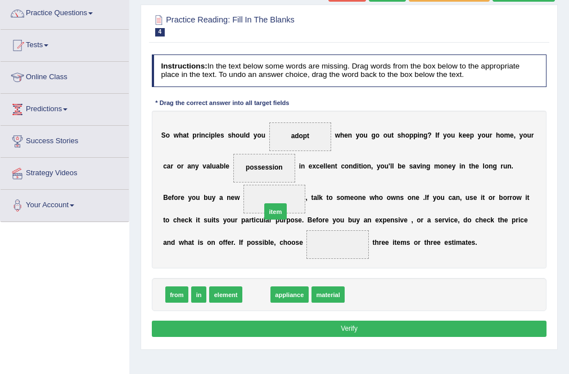
drag, startPoint x: 254, startPoint y: 291, endPoint x: 276, endPoint y: 193, distance: 99.8
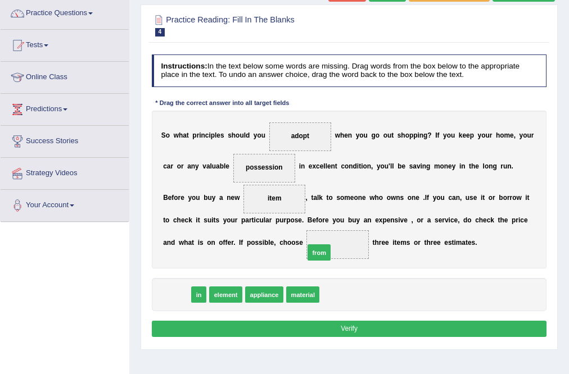
drag, startPoint x: 177, startPoint y: 297, endPoint x: 345, endPoint y: 246, distance: 176.1
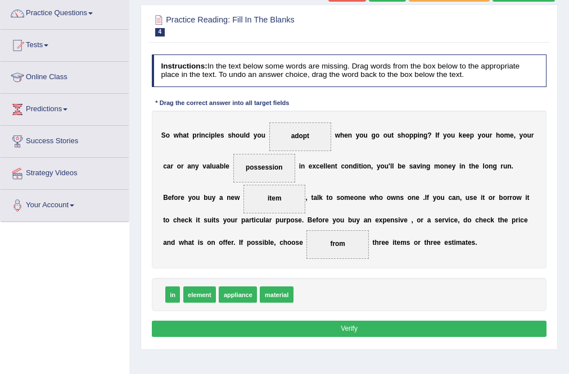
click at [335, 326] on button "Verify" at bounding box center [349, 329] width 395 height 16
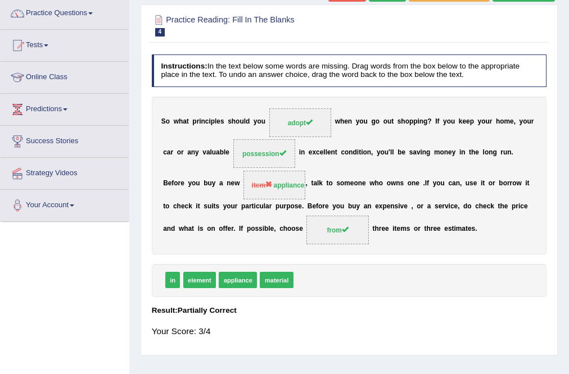
scroll to position [45, 0]
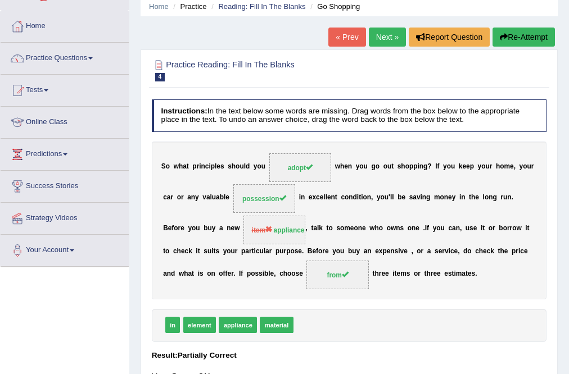
click at [519, 38] on button "Re-Attempt" at bounding box center [524, 37] width 62 height 19
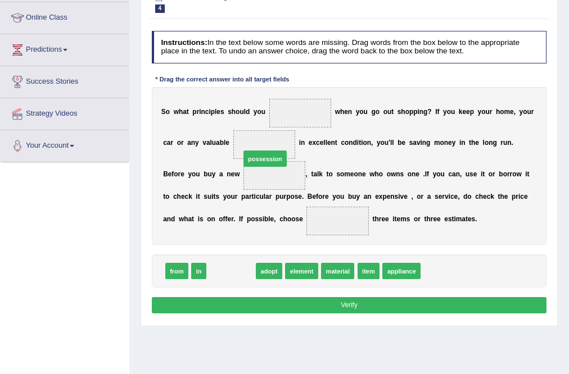
drag, startPoint x: 233, startPoint y: 270, endPoint x: 273, endPoint y: 139, distance: 137.5
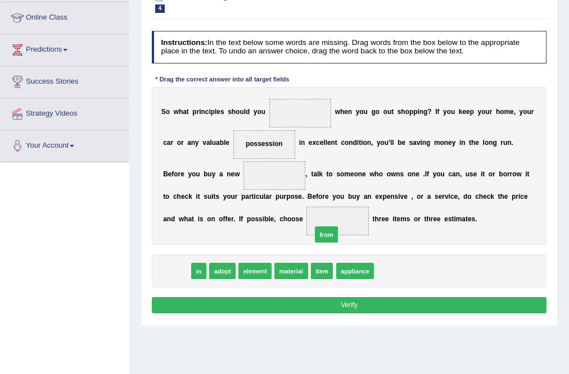
drag, startPoint x: 171, startPoint y: 266, endPoint x: 347, endPoint y: 223, distance: 181.1
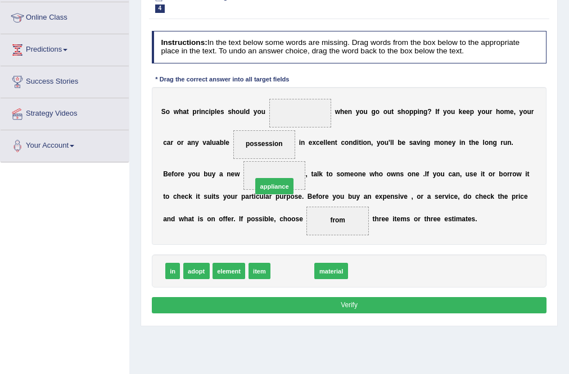
drag, startPoint x: 288, startPoint y: 274, endPoint x: 266, endPoint y: 175, distance: 101.8
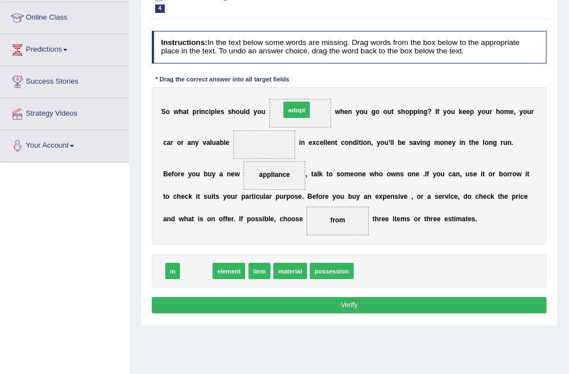
drag, startPoint x: 192, startPoint y: 270, endPoint x: 310, endPoint y: 80, distance: 223.2
click at [310, 80] on div "Instructions: In the text below some words are missing. Drag words from the box…" at bounding box center [349, 173] width 400 height 295
drag, startPoint x: 192, startPoint y: 266, endPoint x: 309, endPoint y: 111, distance: 194.8
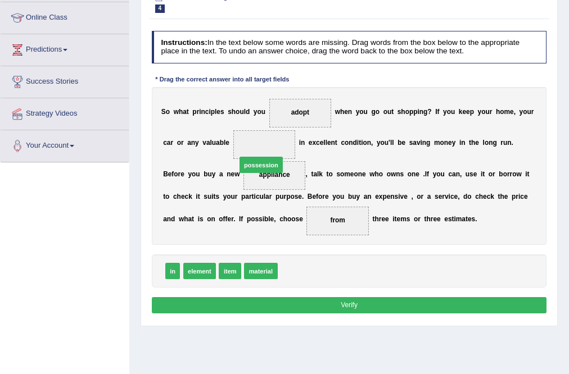
drag, startPoint x: 308, startPoint y: 272, endPoint x: 260, endPoint y: 147, distance: 133.9
click at [334, 305] on button "Verify" at bounding box center [349, 305] width 395 height 16
